Goal: Task Accomplishment & Management: Use online tool/utility

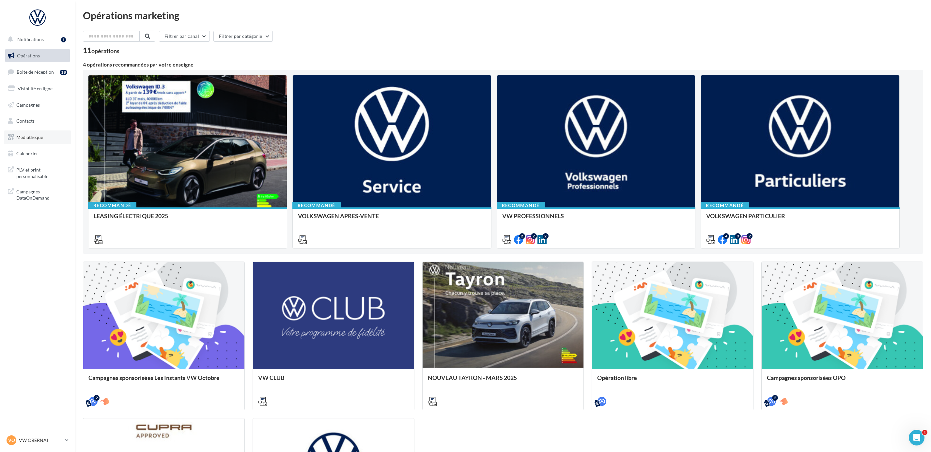
click at [29, 140] on link "Médiathèque" at bounding box center [37, 137] width 67 height 14
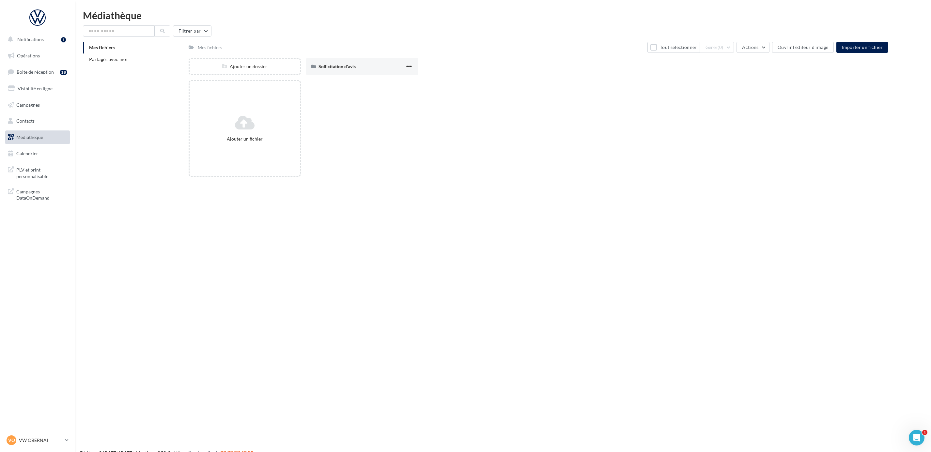
click at [30, 63] on ul "Opérations Boîte de réception 18 Visibilité en ligne Campagnes Contacts Médiath…" at bounding box center [38, 104] width 70 height 117
click at [28, 59] on link "Opérations" at bounding box center [37, 56] width 67 height 14
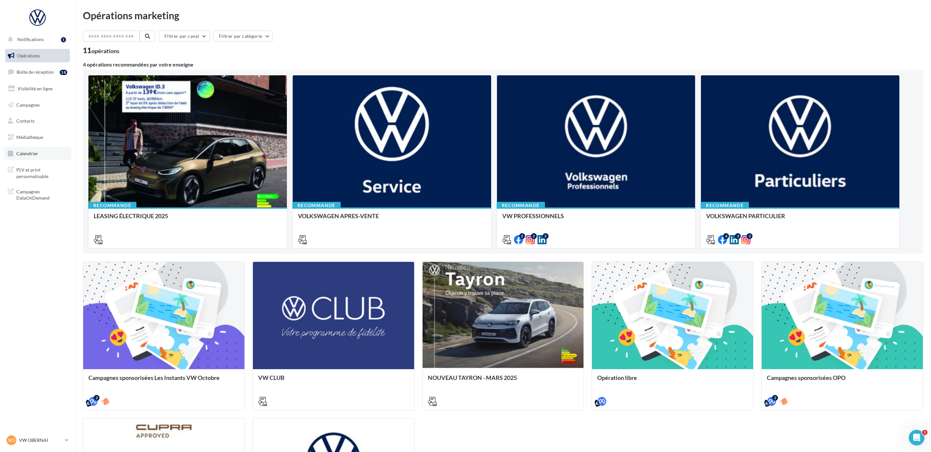
click at [29, 152] on span "Calendrier" at bounding box center [27, 154] width 22 height 6
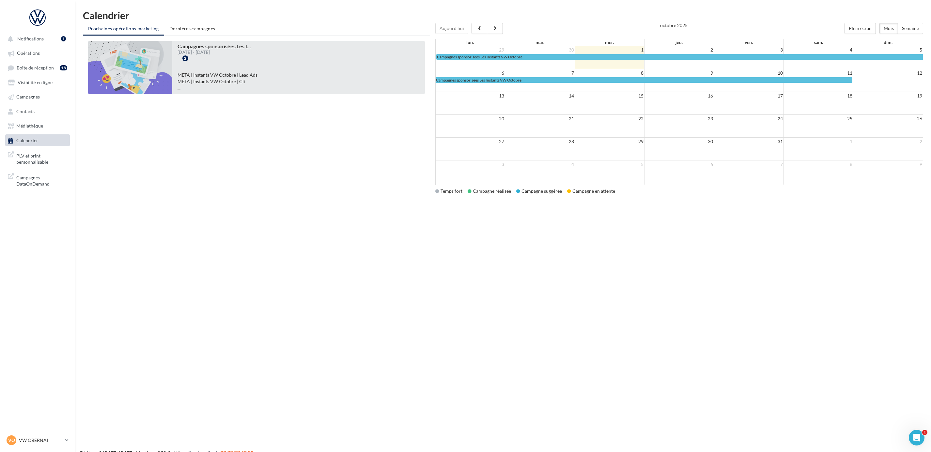
click at [204, 74] on li "META | Instants VW Octobre | Lead Ads" at bounding box center [298, 75] width 242 height 7
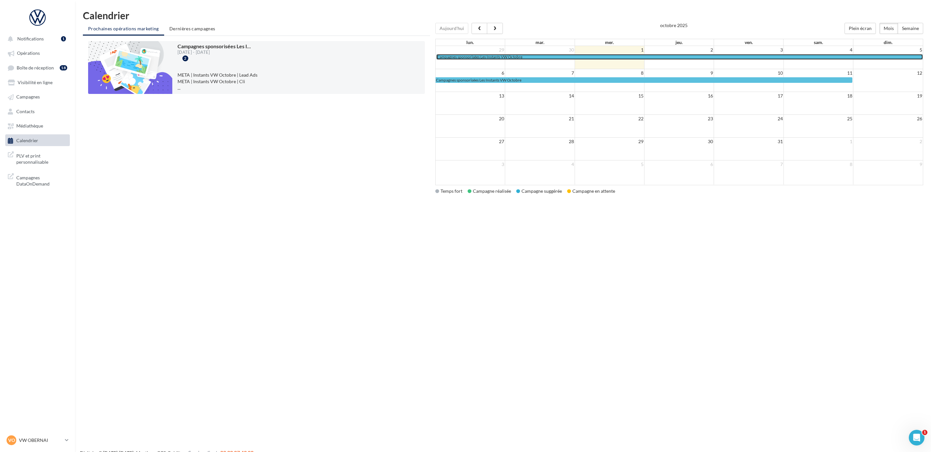
click at [451, 58] on span "Campagnes sponsorisées Les Instants VW Octobre" at bounding box center [479, 56] width 85 height 5
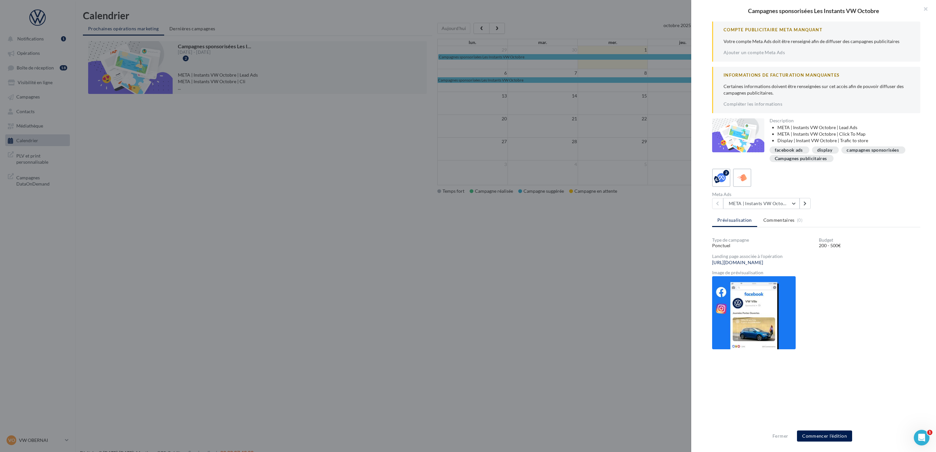
click at [743, 320] on img at bounding box center [754, 312] width 84 height 73
click at [778, 209] on button "META | Instants VW Octobre | Click To Map" at bounding box center [761, 203] width 76 height 11
click at [771, 251] on span "META | Instants VW Octobre | Lead Ads" at bounding box center [768, 247] width 71 height 12
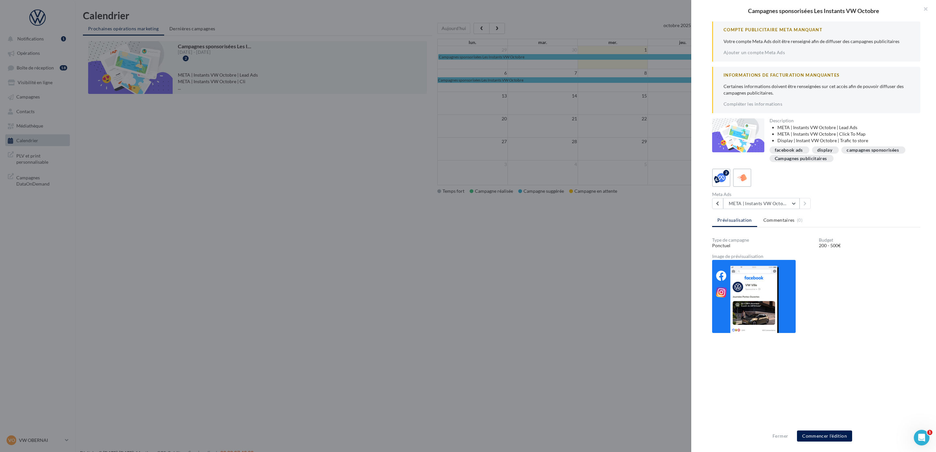
scroll to position [49, 0]
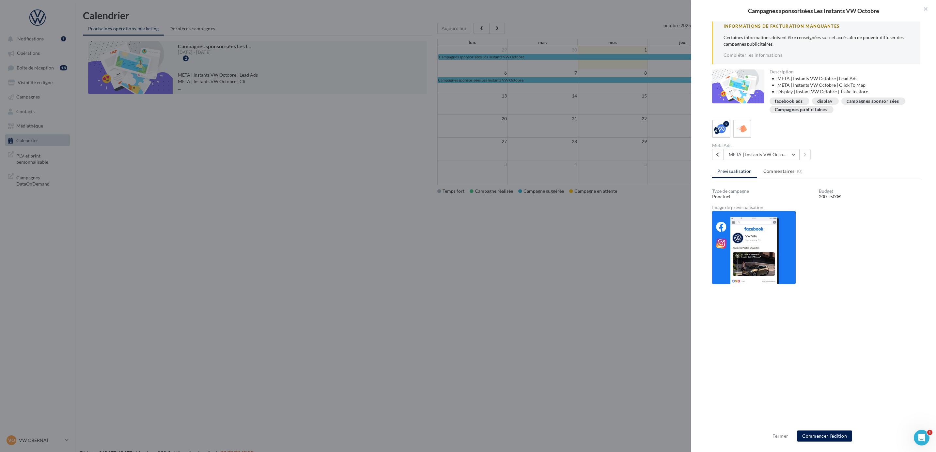
drag, startPoint x: 766, startPoint y: 256, endPoint x: 782, endPoint y: 313, distance: 58.9
click at [766, 256] on img at bounding box center [754, 247] width 84 height 73
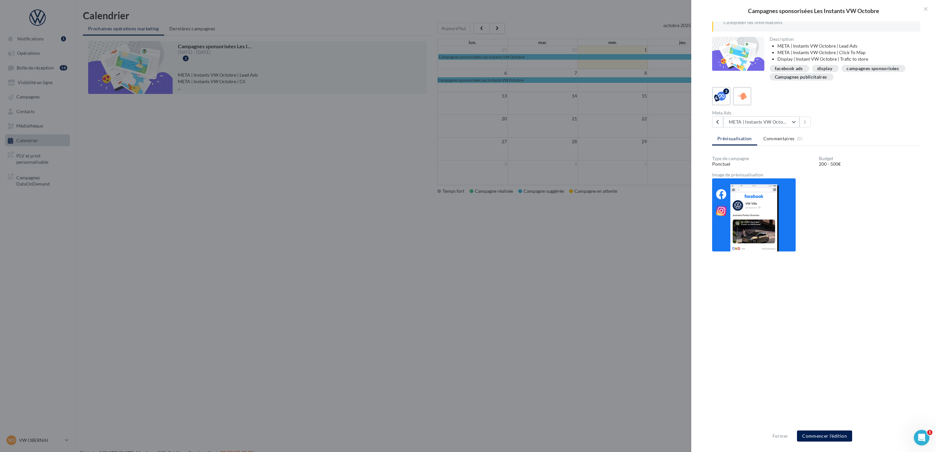
scroll to position [117, 0]
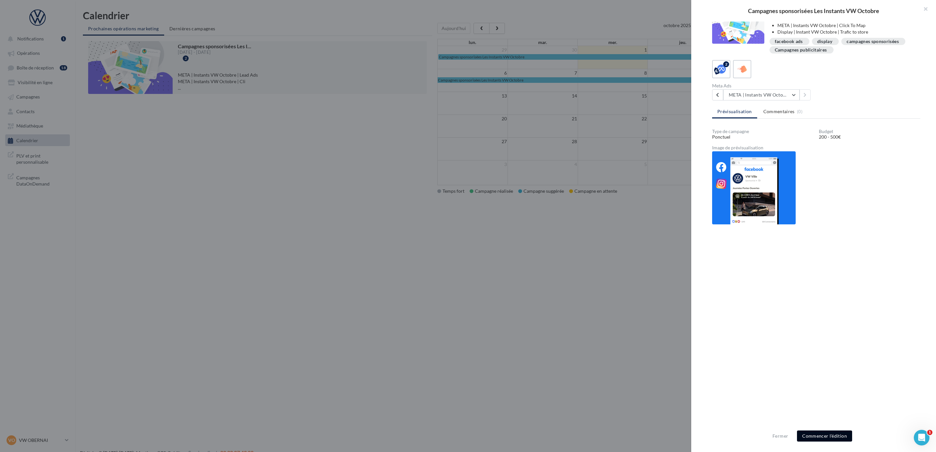
click at [826, 436] on button "Commencer l'édition" at bounding box center [824, 436] width 55 height 11
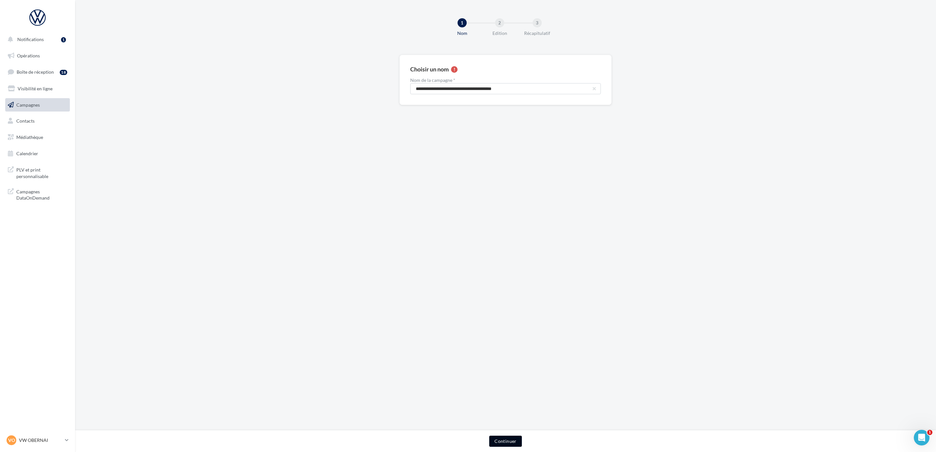
click at [510, 440] on button "Continuer" at bounding box center [505, 441] width 32 height 11
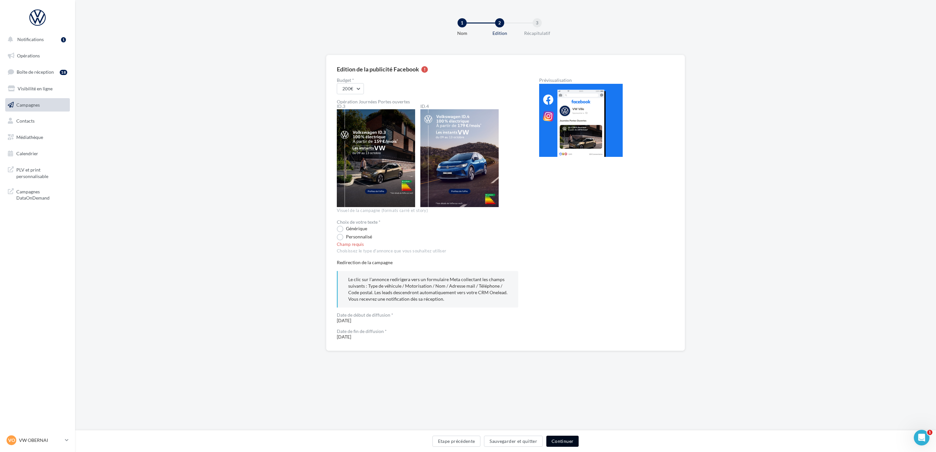
click at [571, 443] on button "Continuer" at bounding box center [562, 441] width 32 height 11
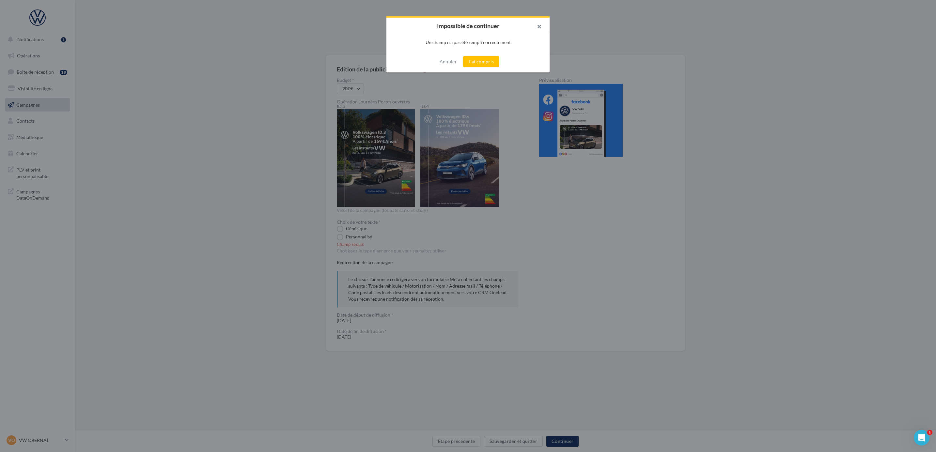
click at [539, 28] on button "button" at bounding box center [536, 28] width 26 height 20
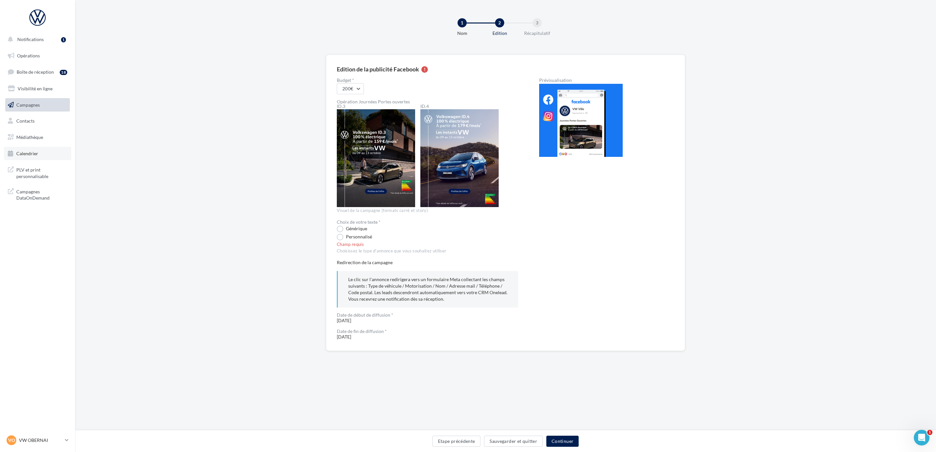
click at [32, 151] on span "Calendrier" at bounding box center [27, 154] width 22 height 6
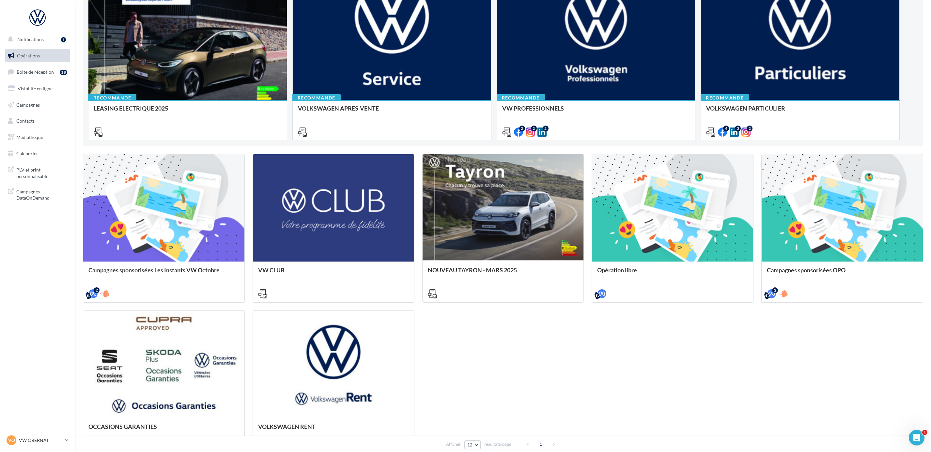
scroll to position [49, 0]
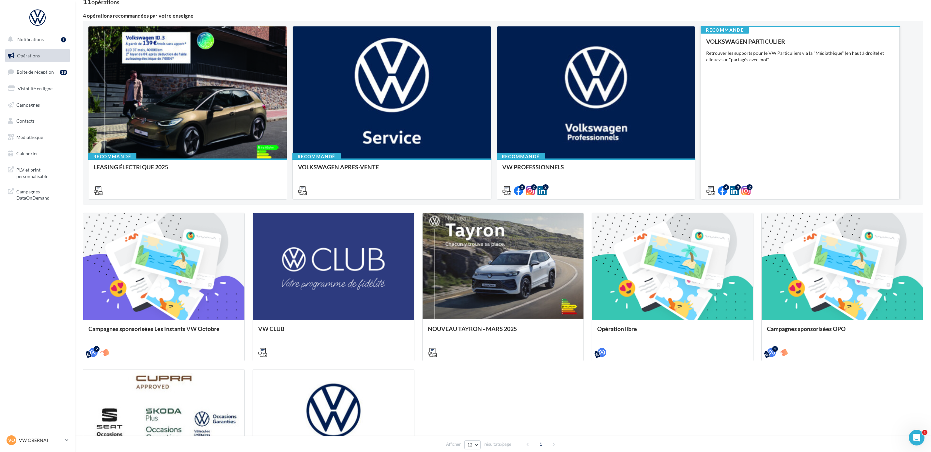
click at [813, 108] on div "VOLKSWAGEN PARTICULIER Retrouver les supports pour le VW Particuliers via la "M…" at bounding box center [800, 115] width 188 height 155
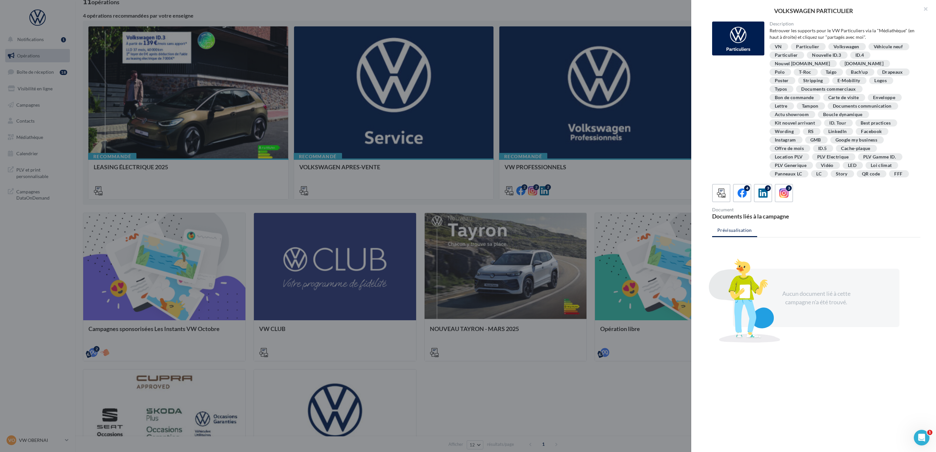
click at [605, 409] on div at bounding box center [468, 226] width 936 height 452
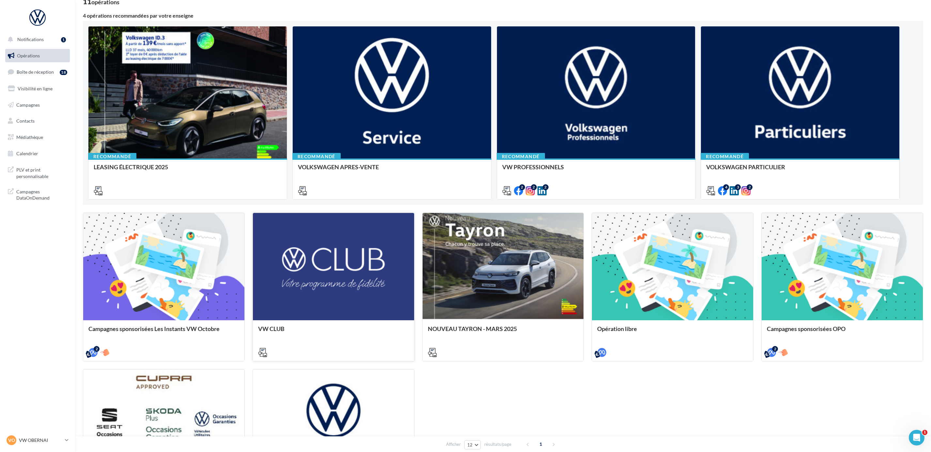
click at [347, 262] on div at bounding box center [333, 267] width 161 height 108
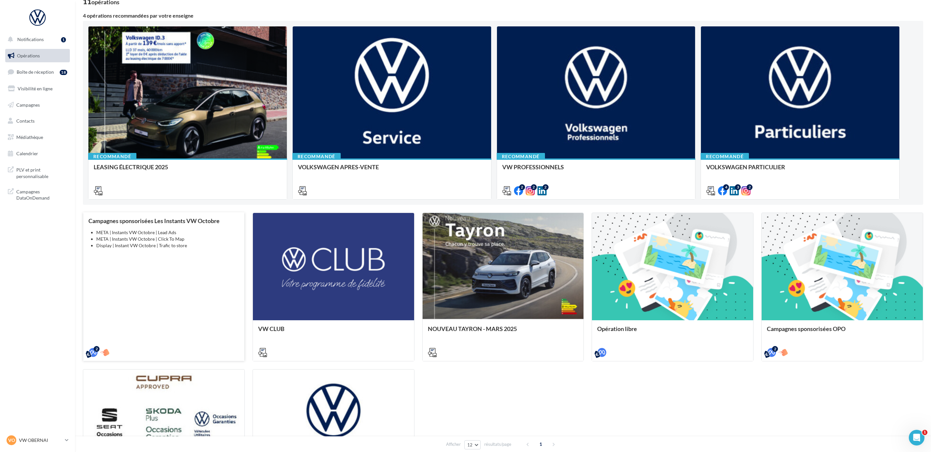
click at [146, 293] on div "Campagnes sponsorisées Les Instants VW Octobre META | Instants VW Octobre | Lea…" at bounding box center [163, 287] width 151 height 138
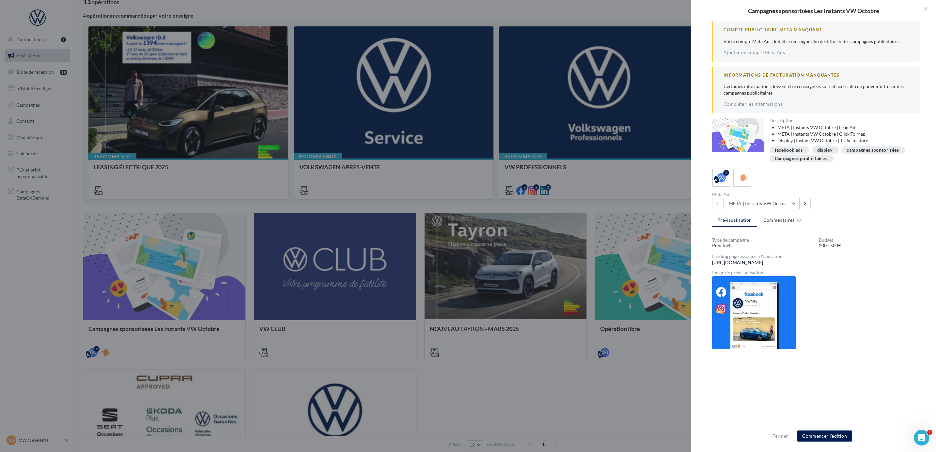
click at [763, 265] on link "https://volkswagen-localads.com/2379/frav02485-vw-wolfsburg-67-sas-67210" at bounding box center [737, 262] width 51 height 5
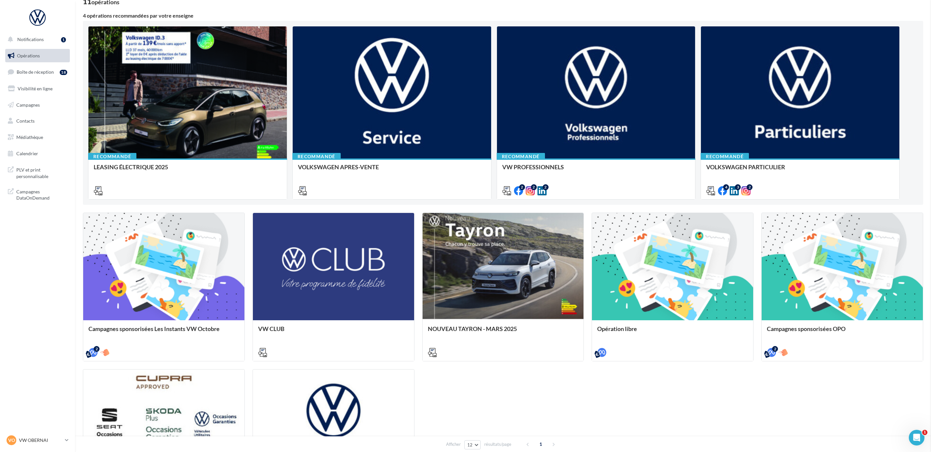
click at [38, 442] on p "VW OBERNAI" at bounding box center [40, 440] width 43 height 7
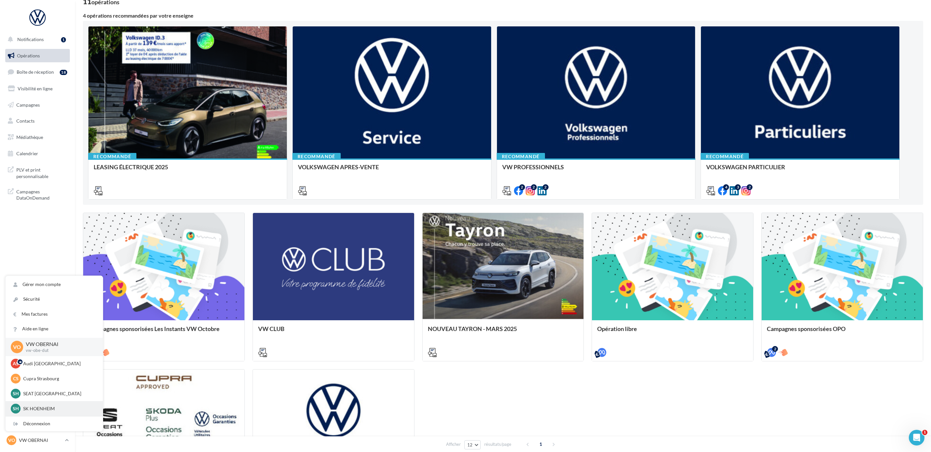
click at [44, 408] on p "SK HOENHEIM" at bounding box center [59, 408] width 72 height 7
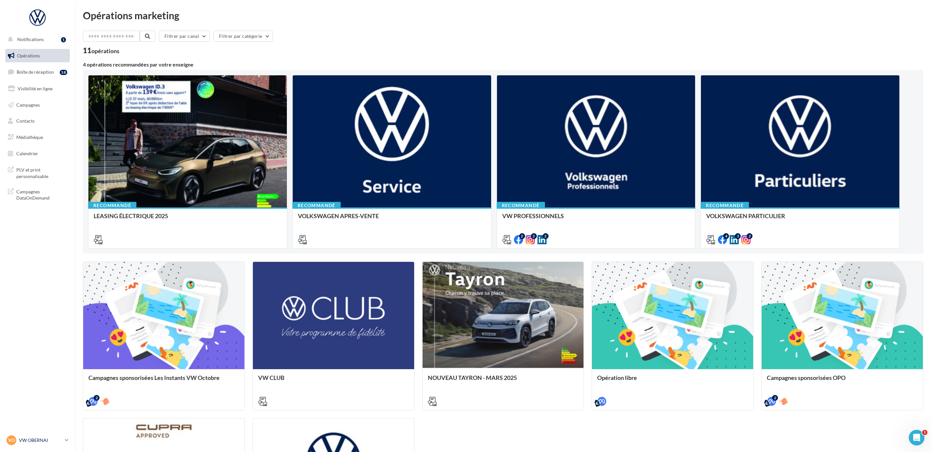
click at [35, 444] on div "VO VW OBERNAI vw-obe-dut" at bounding box center [35, 440] width 56 height 10
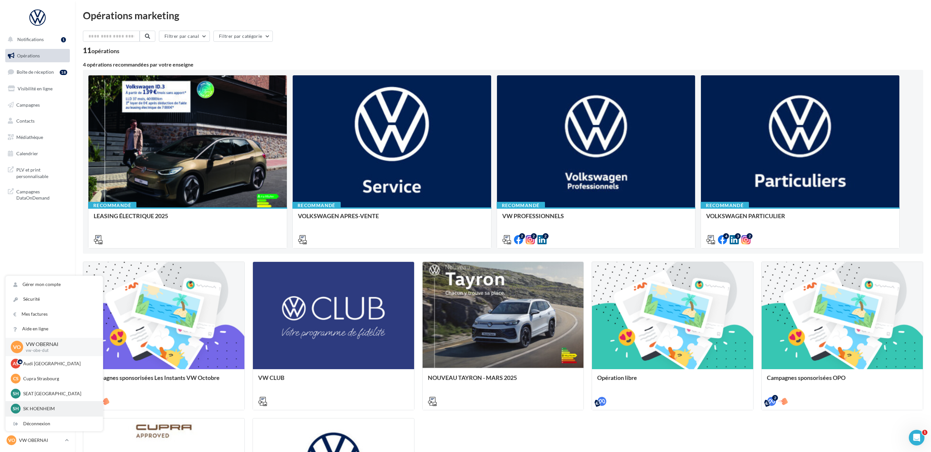
click at [43, 407] on p "SK HOENHEIM" at bounding box center [59, 408] width 72 height 7
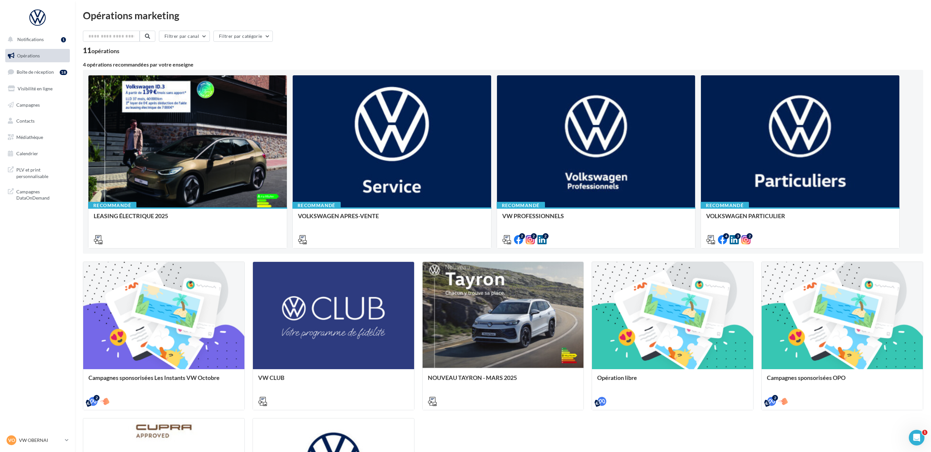
click at [439, 39] on div "Filtrer par canal Filtrer par catégorie" at bounding box center [503, 38] width 840 height 14
click at [474, 49] on div "11 opérations" at bounding box center [503, 51] width 840 height 8
click at [53, 443] on p "VW OBERNAI" at bounding box center [40, 440] width 43 height 7
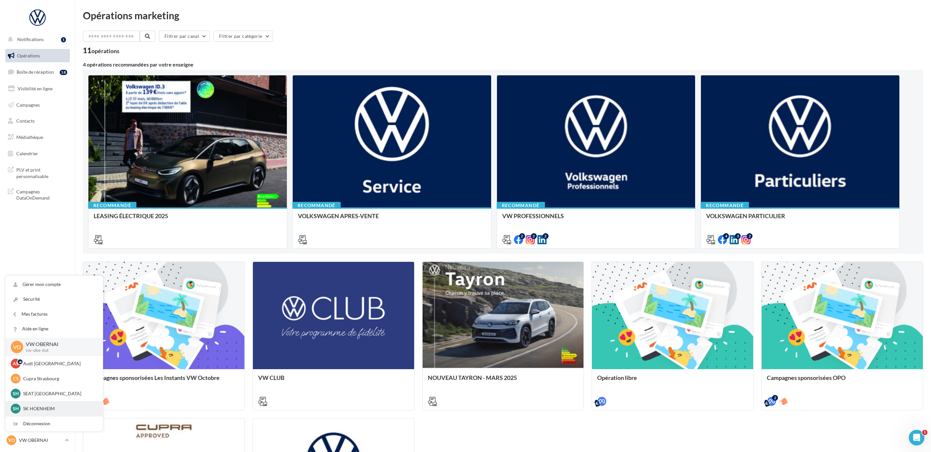
click at [40, 407] on p "SK HOENHEIM" at bounding box center [59, 408] width 72 height 7
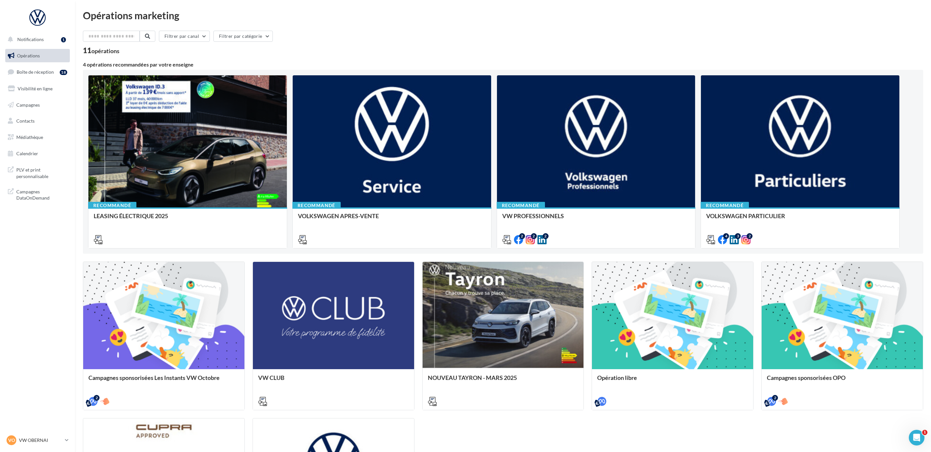
click at [375, 12] on div "Opérations marketing" at bounding box center [503, 15] width 840 height 10
click at [46, 442] on p "VW OBERNAI" at bounding box center [40, 440] width 43 height 7
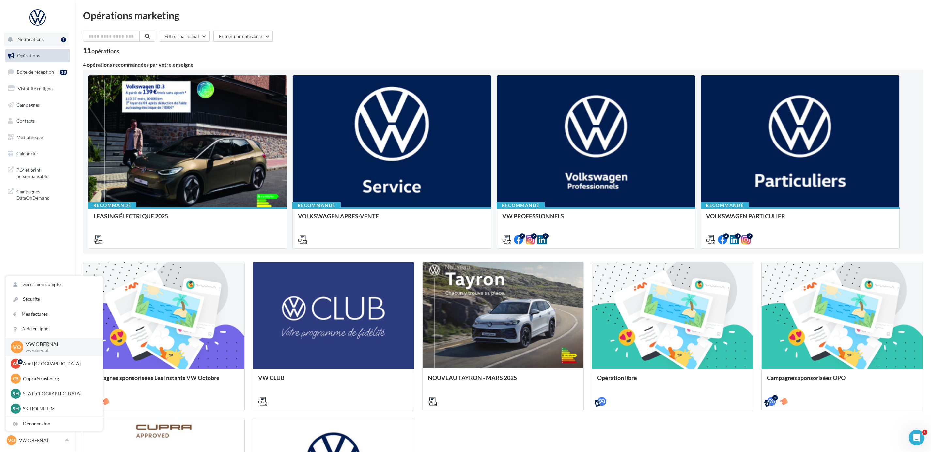
click at [27, 42] on button "Notifications 1" at bounding box center [36, 40] width 65 height 14
